Goal: Task Accomplishment & Management: Manage account settings

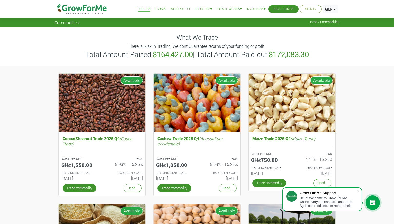
click at [155, 9] on link "Farms" at bounding box center [160, 8] width 11 height 5
click at [307, 9] on link "Sign In" at bounding box center [310, 8] width 11 height 5
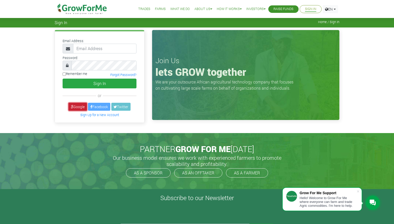
click at [76, 105] on link "Google" at bounding box center [77, 107] width 18 height 8
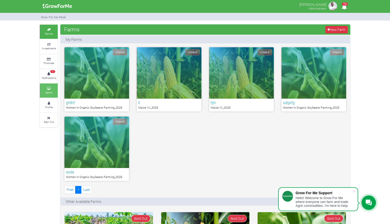
click at [51, 91] on small "Admin" at bounding box center [48, 93] width 7 height 4
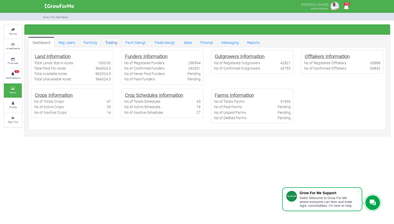
click at [113, 41] on link "Trading" at bounding box center [111, 42] width 20 height 10
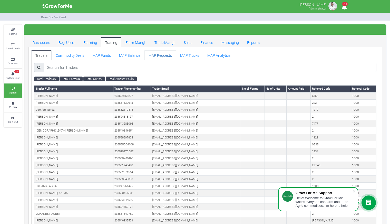
click at [157, 55] on link "MAP Requests" at bounding box center [160, 55] width 32 height 10
click at [193, 56] on link "MAP Trucks" at bounding box center [189, 55] width 27 height 10
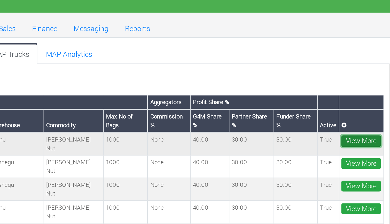
click at [361, 96] on link "View More" at bounding box center [365, 99] width 20 height 6
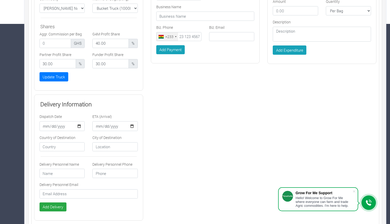
scroll to position [281, 0]
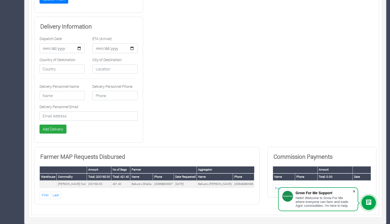
click at [352, 191] on span at bounding box center [353, 191] width 5 height 5
